Goal: Task Accomplishment & Management: Manage account settings

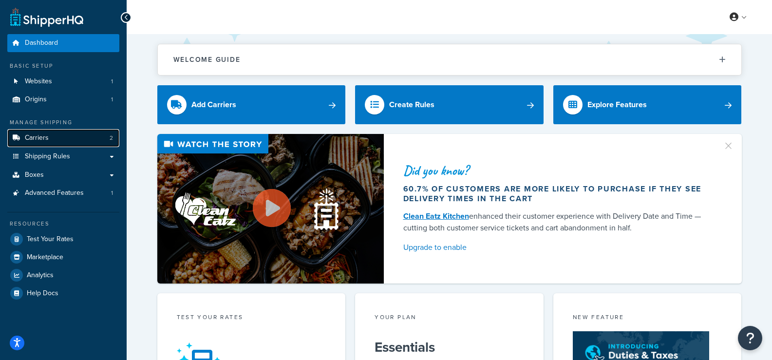
click at [58, 136] on link "Carriers 2" at bounding box center [63, 138] width 112 height 18
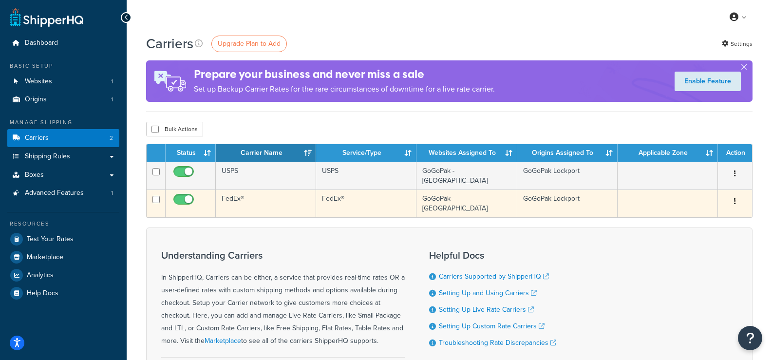
click at [256, 195] on td "FedEx®" at bounding box center [266, 203] width 100 height 28
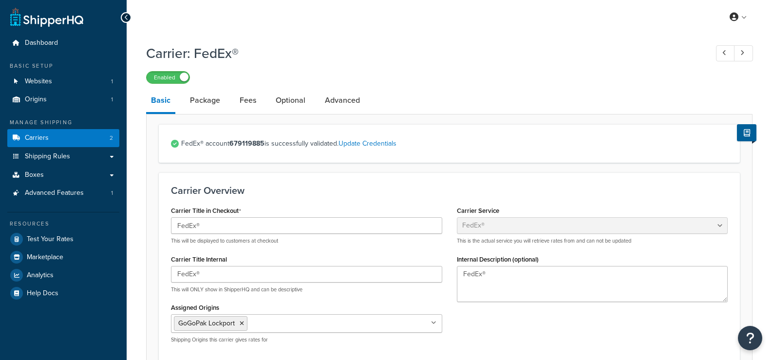
select select "fedEx"
select select "REGULAR_PICKUP"
select select "YOUR_PACKAGING"
click at [243, 99] on link "Fees" at bounding box center [248, 100] width 26 height 23
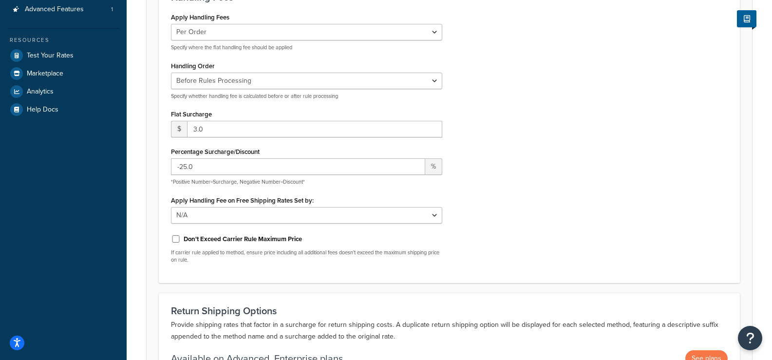
scroll to position [195, 0]
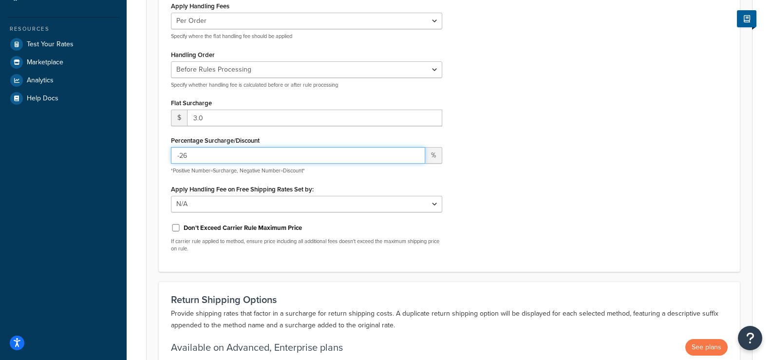
click at [412, 157] on input "-26" at bounding box center [298, 155] width 254 height 17
click at [412, 157] on input "-27" at bounding box center [298, 155] width 254 height 17
click at [413, 152] on input "-26" at bounding box center [298, 155] width 254 height 17
click at [413, 152] on input "-25" at bounding box center [298, 155] width 254 height 17
click at [413, 152] on input "-24" at bounding box center [298, 155] width 254 height 17
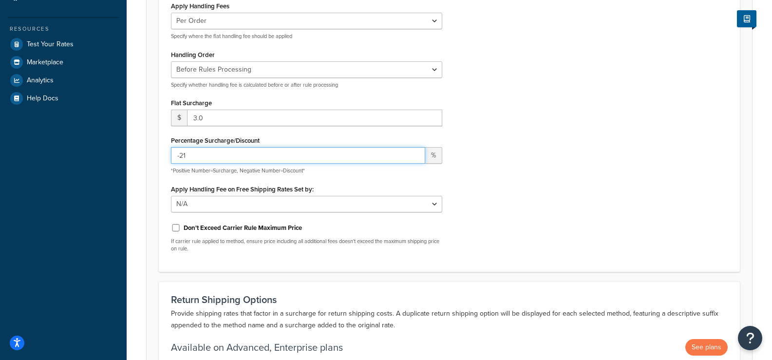
click at [413, 152] on input "-21" at bounding box center [298, 155] width 254 height 17
click at [413, 152] on input "-20" at bounding box center [298, 155] width 254 height 17
click at [413, 152] on input "-19" at bounding box center [298, 155] width 254 height 17
click at [413, 152] on input "-18" at bounding box center [298, 155] width 254 height 17
click at [413, 152] on input "-17" at bounding box center [298, 155] width 254 height 17
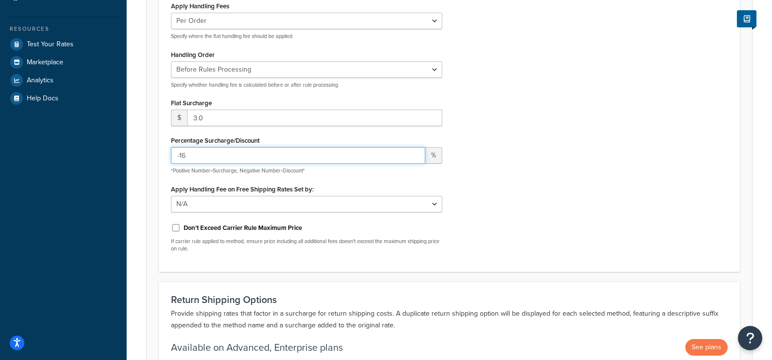
click at [413, 152] on input "-16" at bounding box center [298, 155] width 254 height 17
type input "-15"
click at [413, 152] on input "-15" at bounding box center [298, 155] width 254 height 17
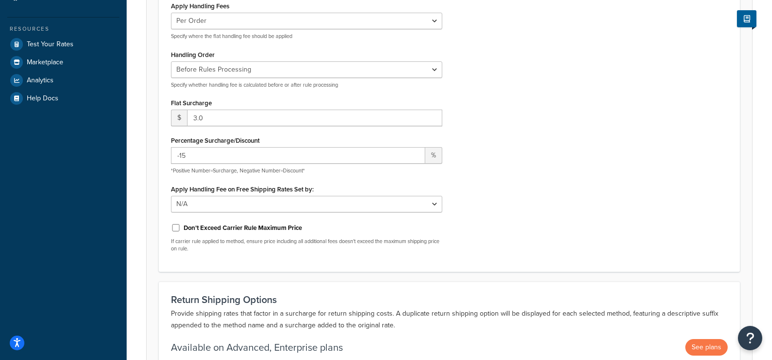
click at [541, 196] on div "Apply Handling Fees Per Order Per Item Per Package Specify where the flat handl…" at bounding box center [449, 129] width 571 height 261
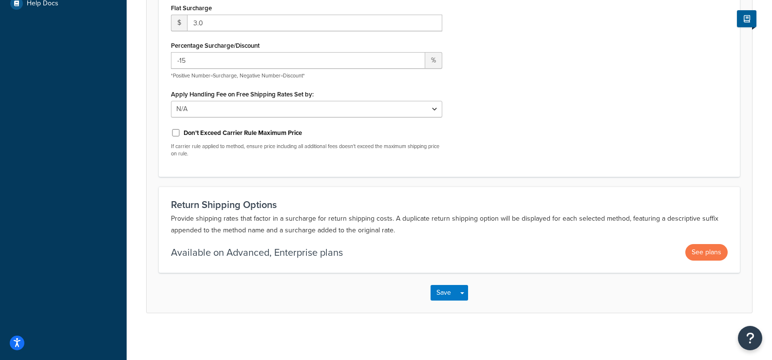
scroll to position [292, 0]
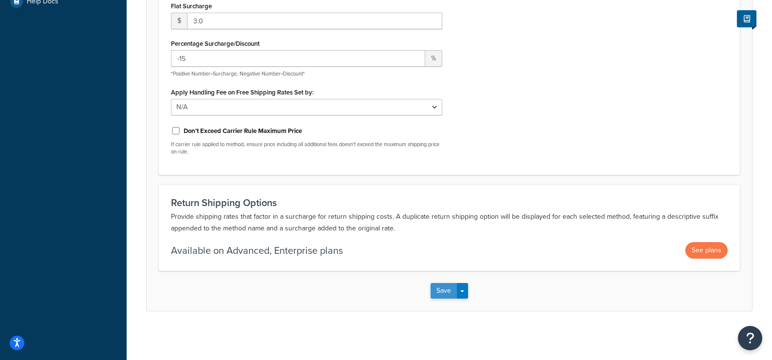
click at [444, 287] on button "Save" at bounding box center [444, 291] width 26 height 16
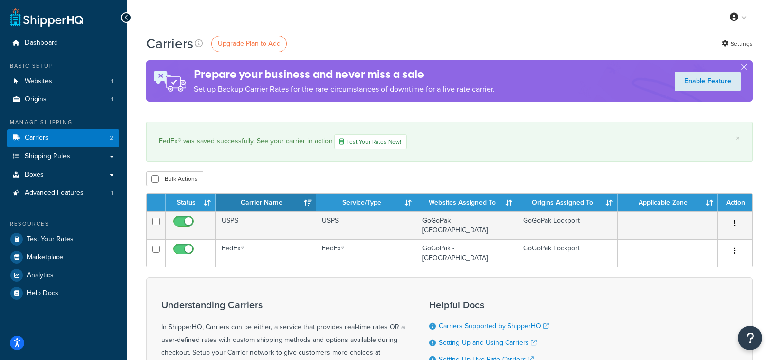
click at [120, 17] on div "Dashboard Basic Setup Websites 1 Origins 1 Manage Shipping Carriers 2 Shipping …" at bounding box center [63, 257] width 127 height 515
click at [128, 19] on icon at bounding box center [126, 17] width 4 height 7
